Goal: Find specific page/section: Find specific page/section

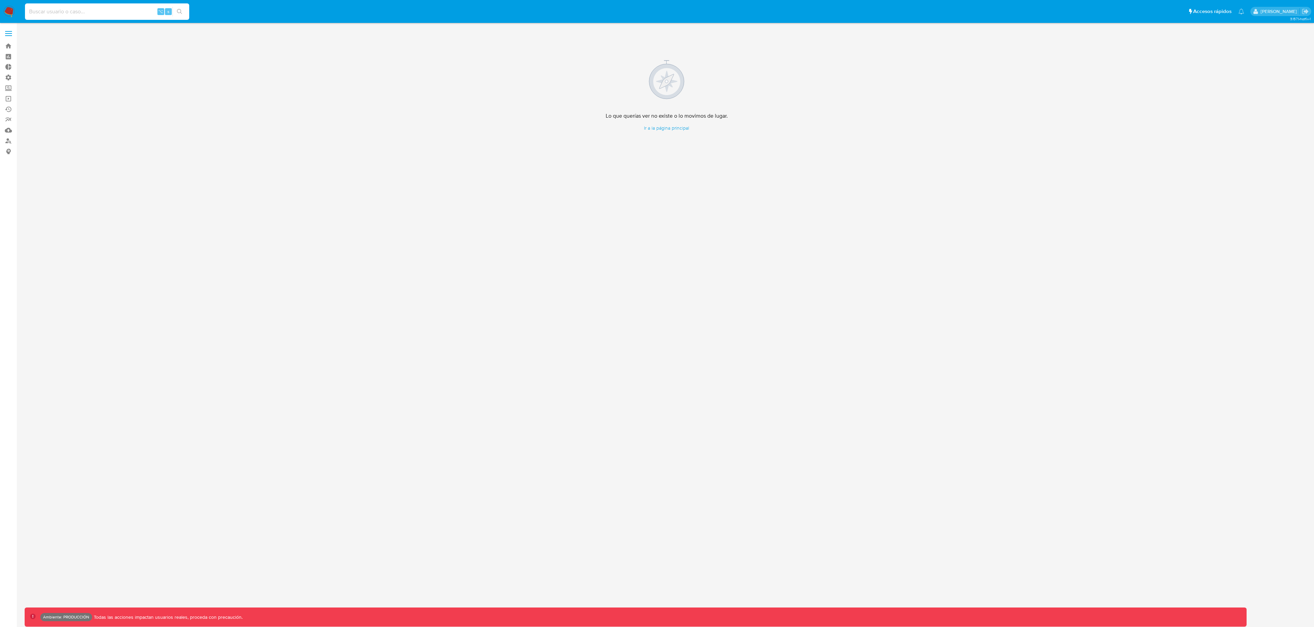
click at [45, 14] on input at bounding box center [107, 11] width 164 height 9
paste input "Qk5EaLYx9yWhgXmjdb67vToO"
type input "Qk5EaLYx9yWhgXmjdb67vToO"
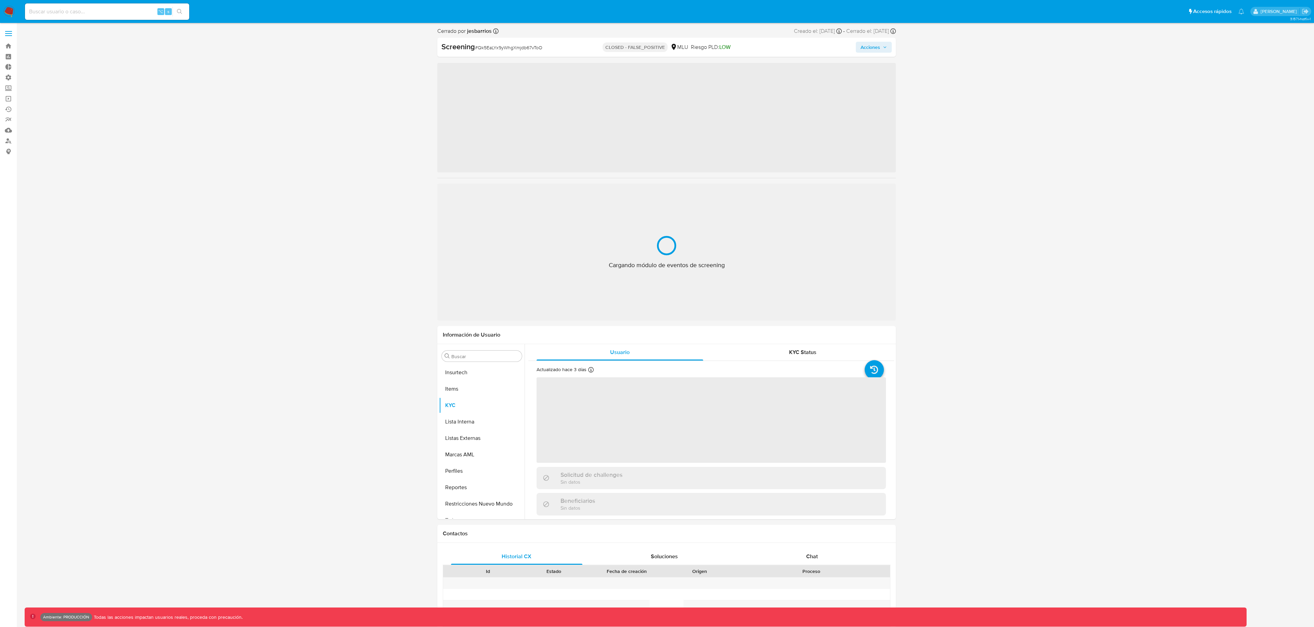
scroll to position [305, 0]
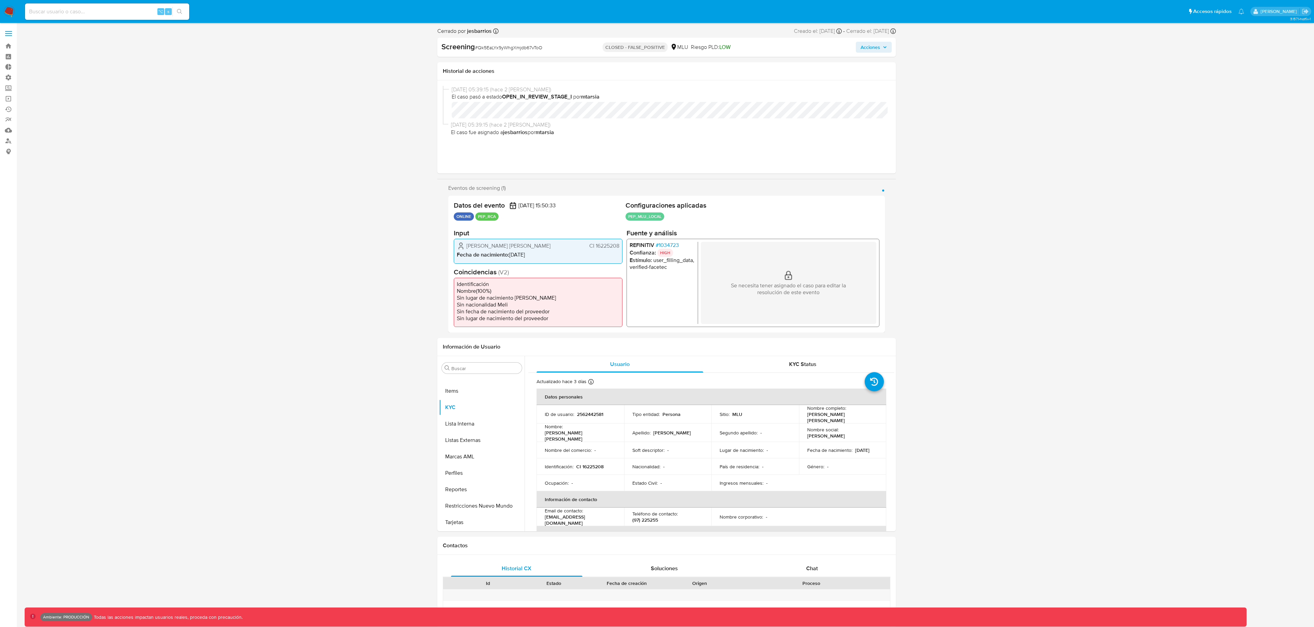
select select "10"
